Goal: Information Seeking & Learning: Learn about a topic

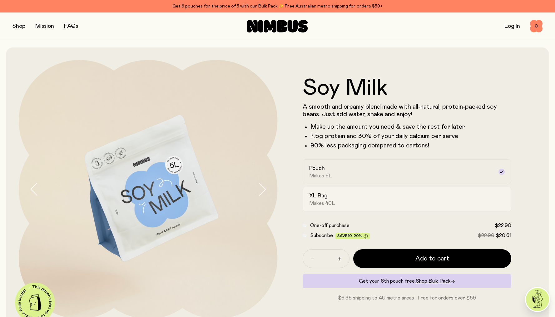
click at [321, 199] on h2 "XL Bag" at bounding box center [318, 195] width 18 height 7
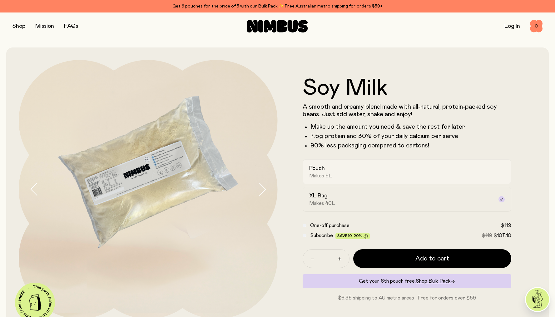
click at [320, 177] on span "Makes 5L" at bounding box center [320, 176] width 23 height 6
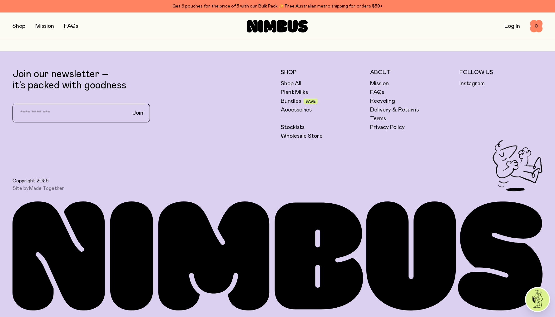
scroll to position [1752, 0]
click at [377, 83] on link "Mission" at bounding box center [379, 83] width 19 height 7
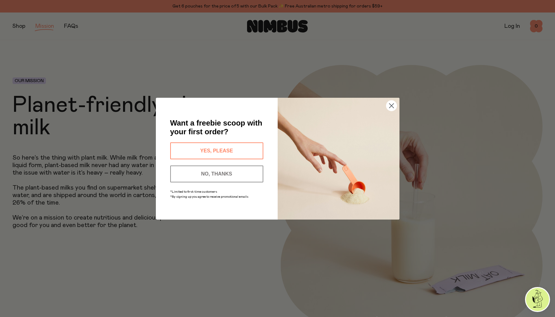
click at [392, 105] on icon "Close dialog" at bounding box center [391, 105] width 4 height 4
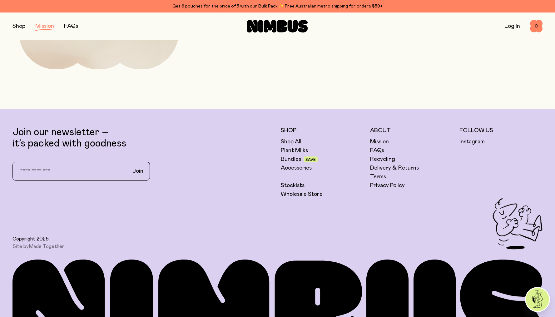
scroll to position [1372, 0]
click at [397, 167] on link "Delivery & Returns" at bounding box center [394, 167] width 49 height 7
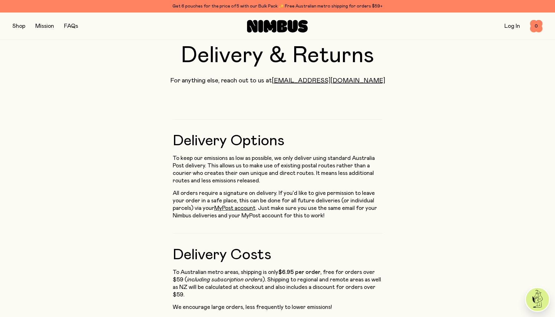
scroll to position [26, 0]
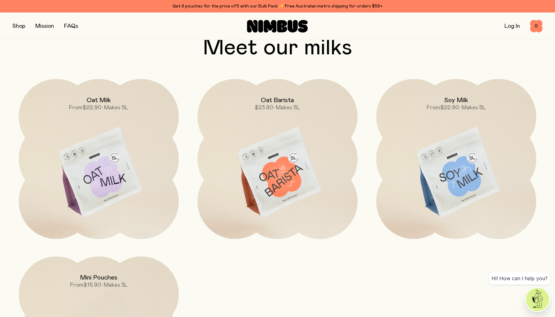
scroll to position [594, 0]
